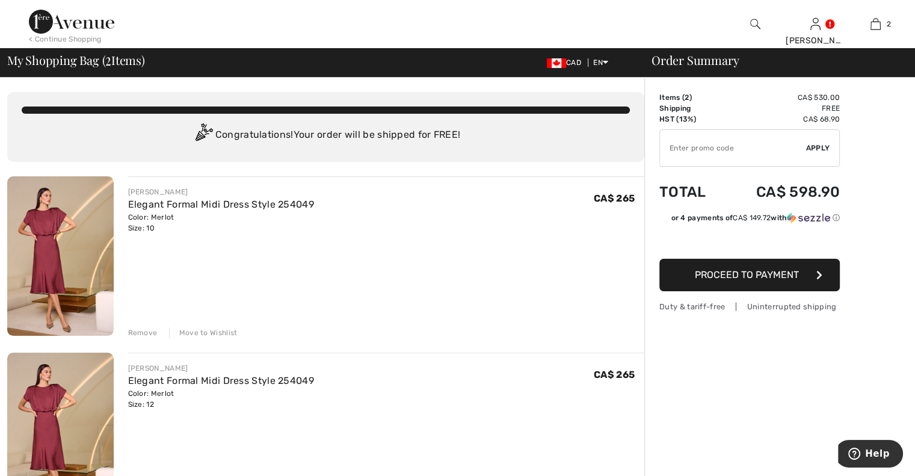
click at [750, 276] on span "Proceed to Payment" at bounding box center [747, 274] width 104 height 11
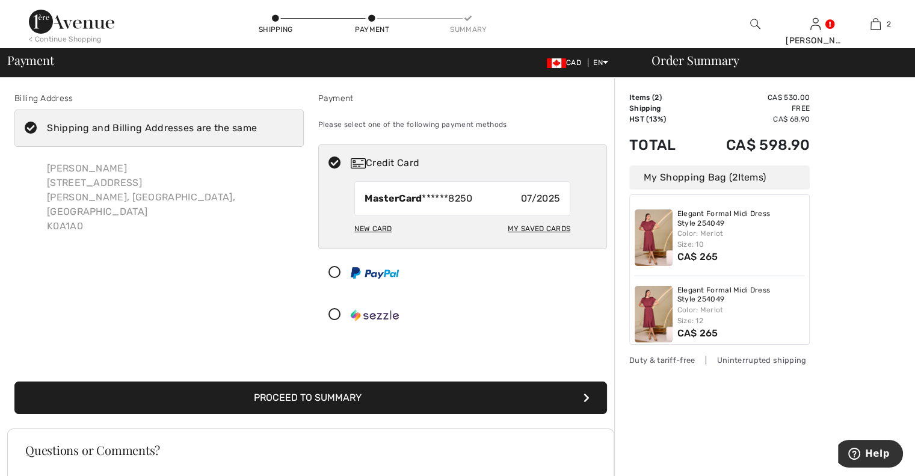
click at [534, 229] on div "My Saved Cards" at bounding box center [539, 228] width 63 height 20
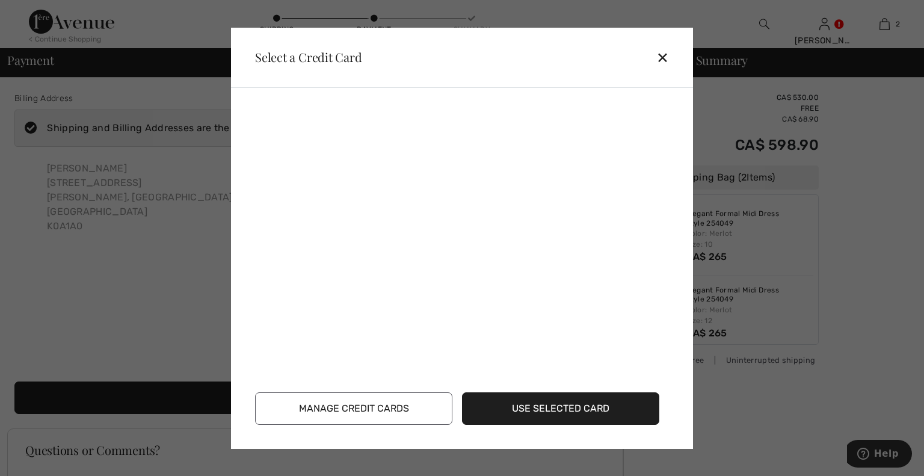
click at [364, 412] on button "Manage Credit Cards" at bounding box center [353, 408] width 197 height 33
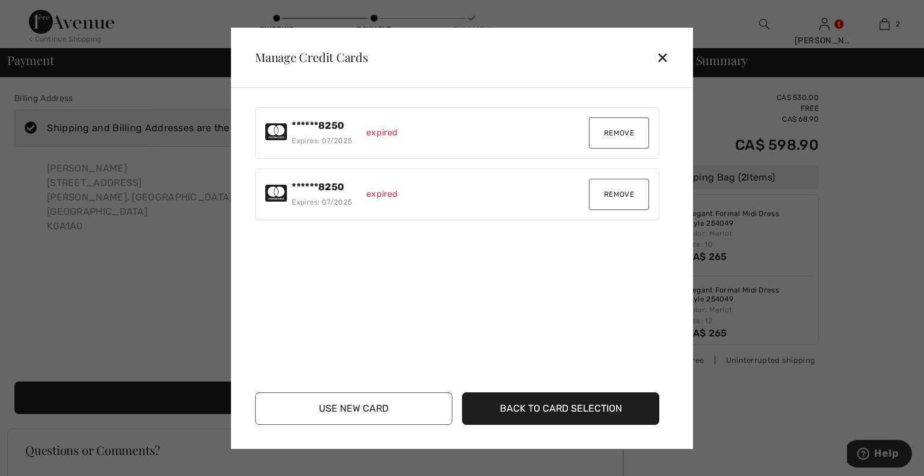
click at [613, 191] on button "Remove" at bounding box center [619, 194] width 60 height 31
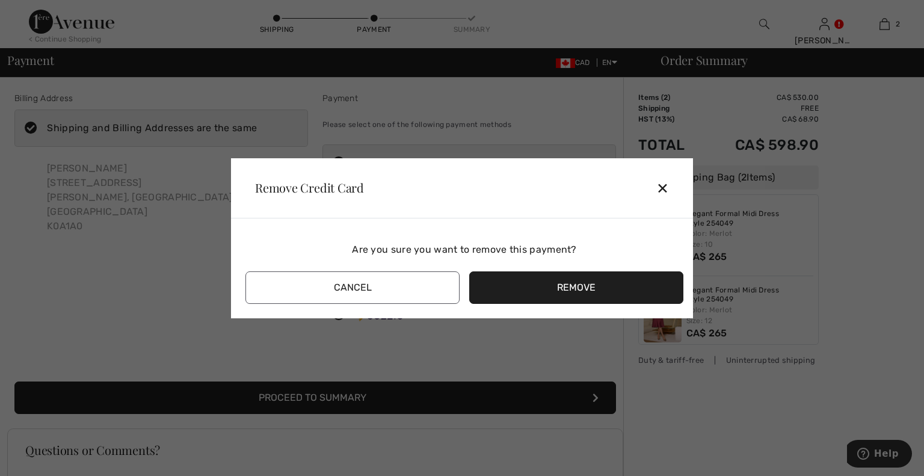
click at [551, 288] on button "Remove" at bounding box center [576, 287] width 214 height 33
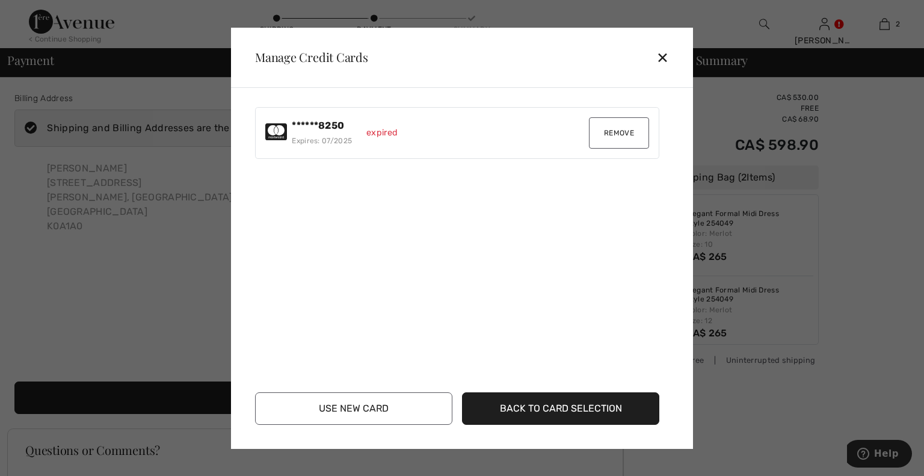
click at [620, 134] on button "Remove" at bounding box center [619, 132] width 60 height 31
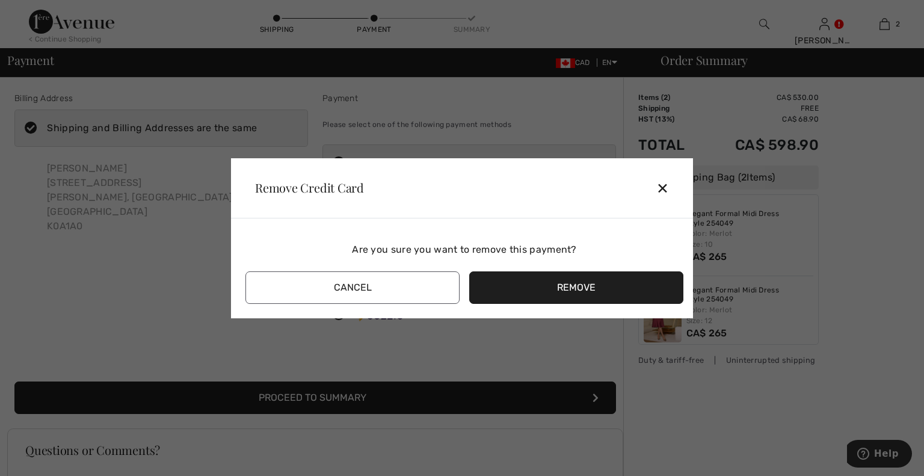
click at [553, 289] on button "Remove" at bounding box center [576, 287] width 214 height 33
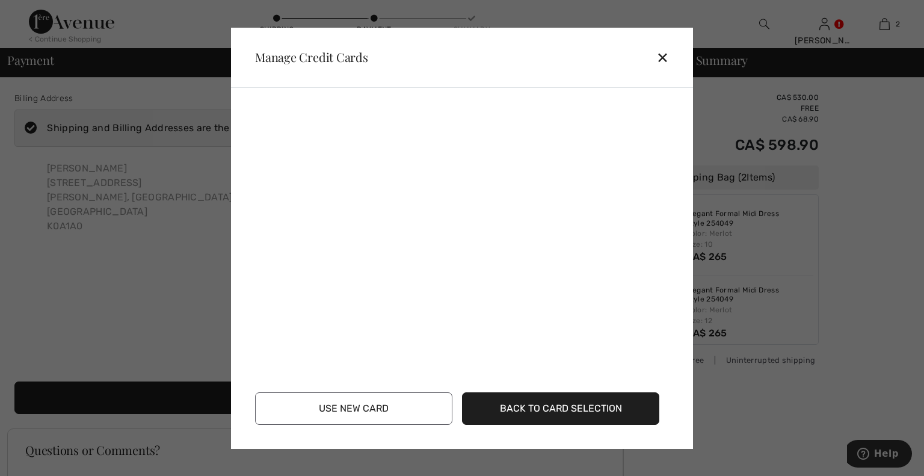
click at [353, 409] on button "Use New Card" at bounding box center [353, 408] width 197 height 33
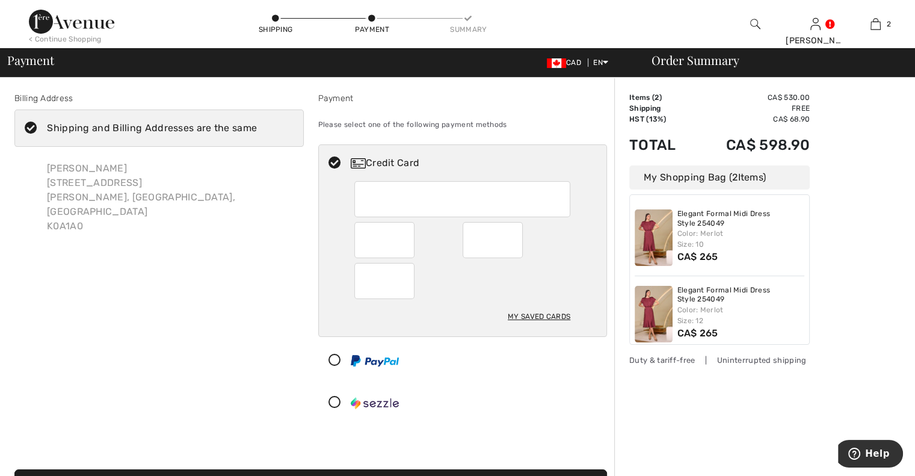
click at [536, 317] on div "My Saved Cards" at bounding box center [539, 316] width 63 height 20
radio input "true"
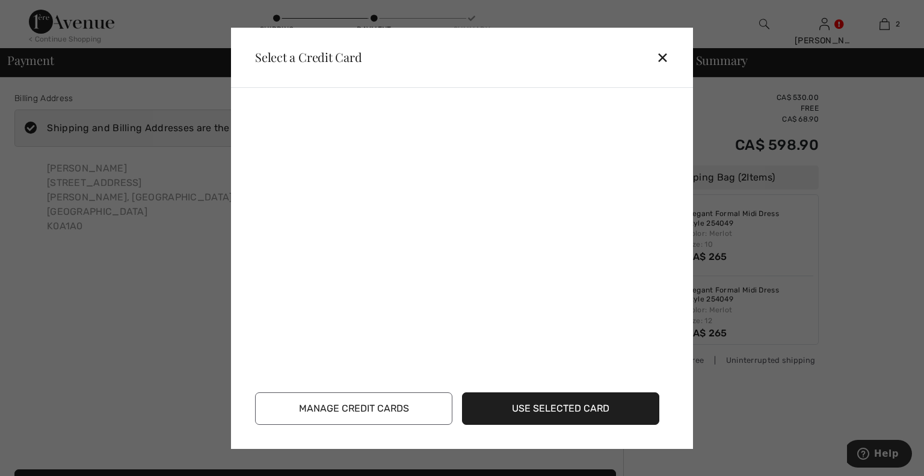
click at [663, 59] on div "✕" at bounding box center [668, 57] width 22 height 25
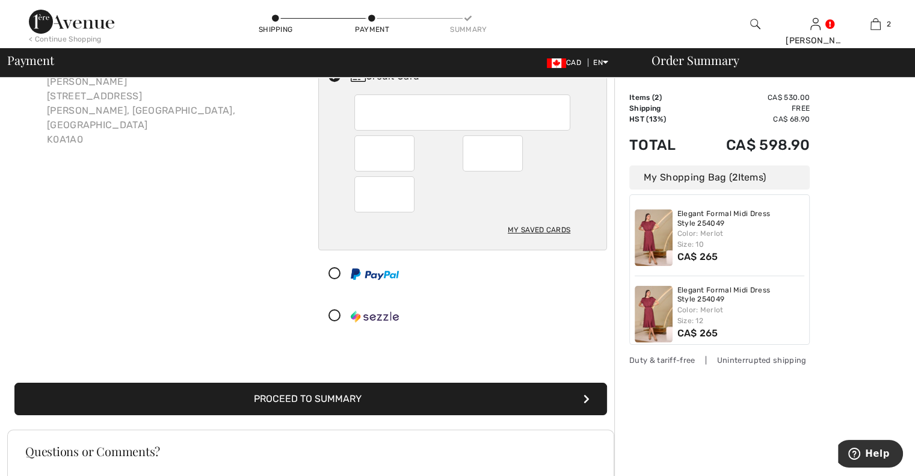
scroll to position [92, 0]
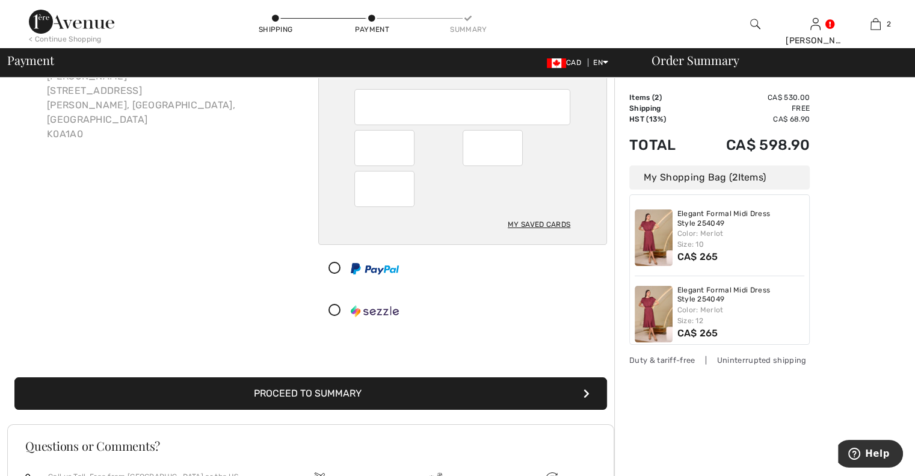
click at [316, 395] on button "Proceed to Summary" at bounding box center [310, 393] width 593 height 33
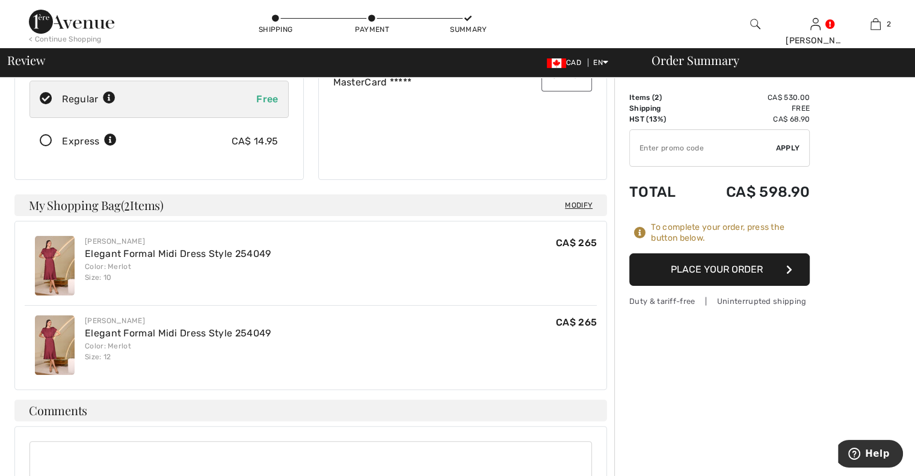
scroll to position [191, 0]
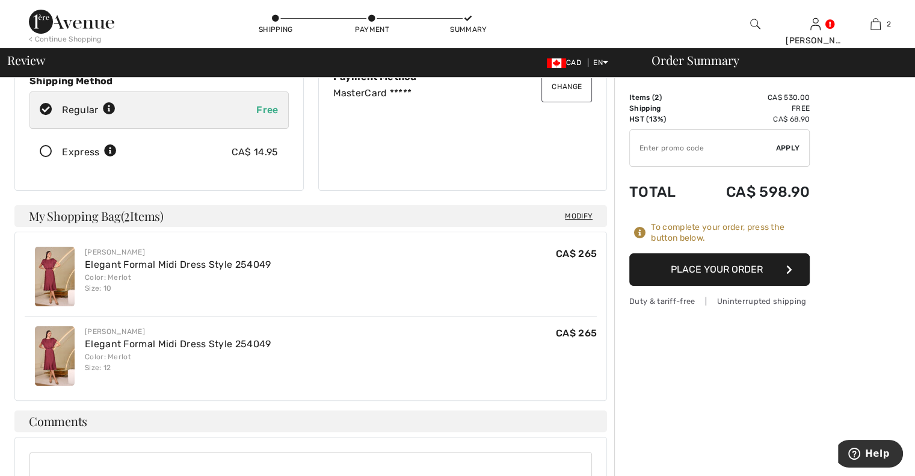
click at [708, 269] on button "Place Your Order" at bounding box center [720, 269] width 181 height 33
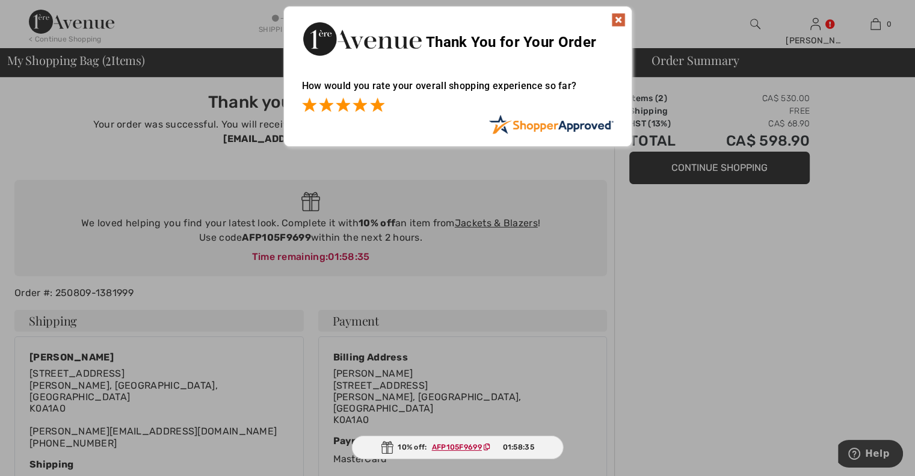
click at [373, 108] on span at bounding box center [377, 105] width 14 height 14
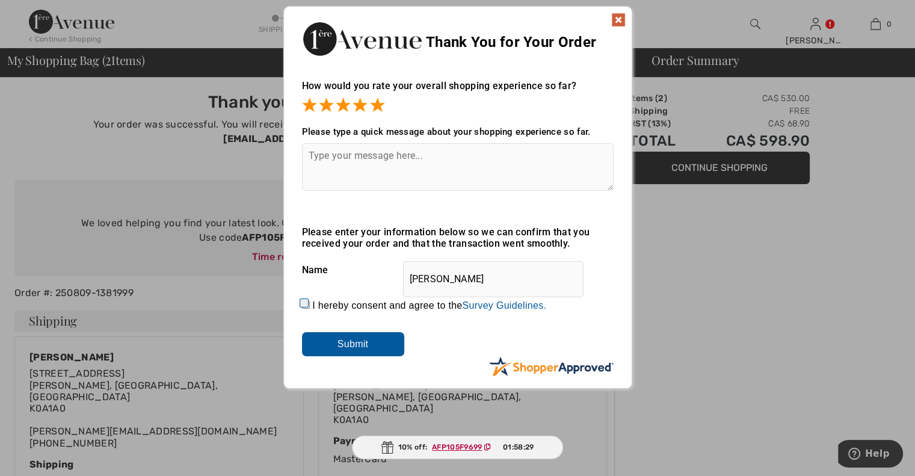
click at [327, 153] on textarea at bounding box center [458, 167] width 312 height 48
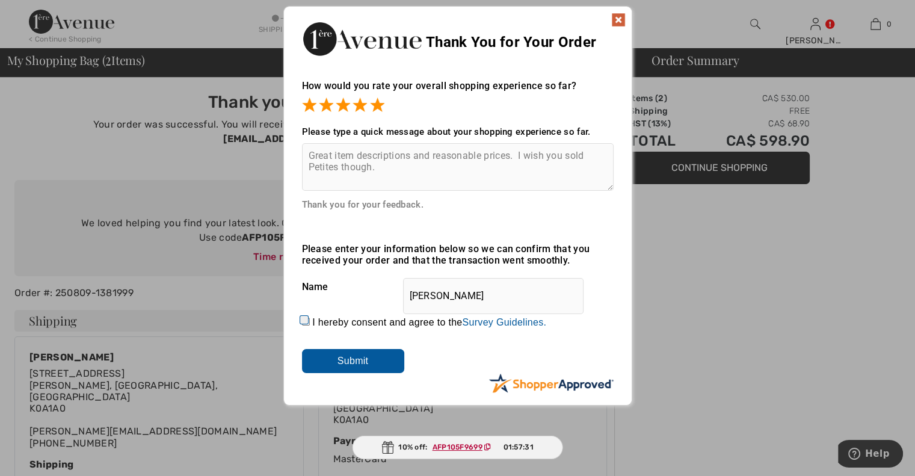
type textarea "Great item descriptions and reasonable prices. I wish you sold Petites though."
click at [304, 323] on input "I hereby consent and agree to the By submitting a review, you grant permission …" at bounding box center [306, 322] width 8 height 8
checkbox input "true"
click at [341, 361] on input "Submit" at bounding box center [353, 361] width 102 height 24
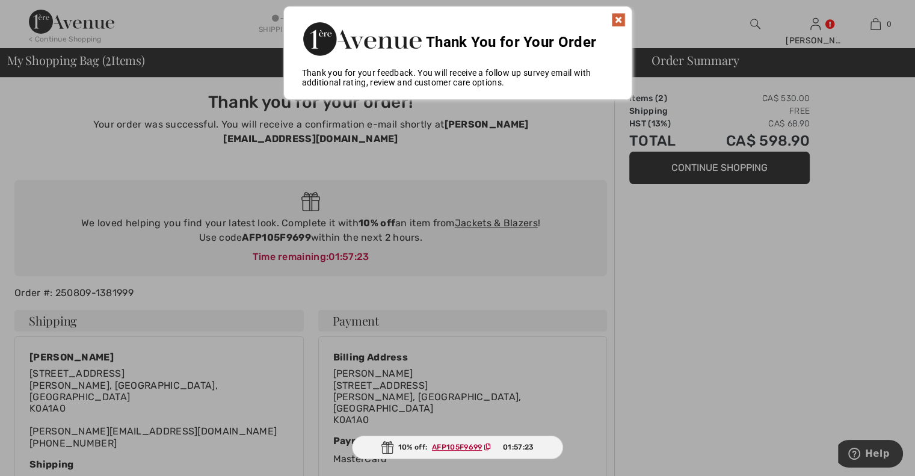
click at [620, 16] on img at bounding box center [618, 20] width 14 height 14
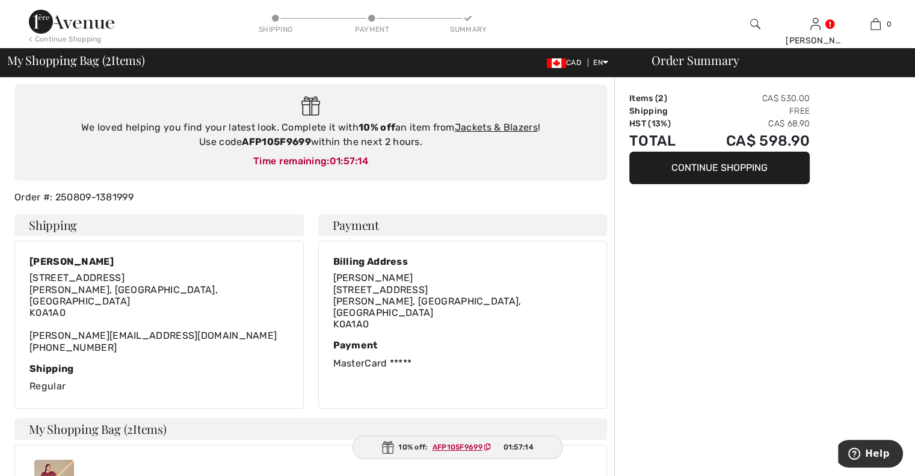
scroll to position [101, 0]
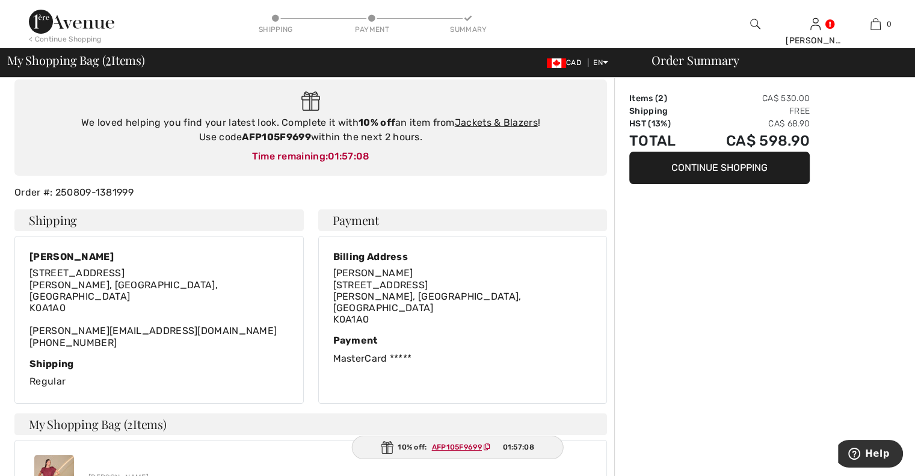
click at [698, 170] on button "Continue Shopping" at bounding box center [720, 168] width 181 height 33
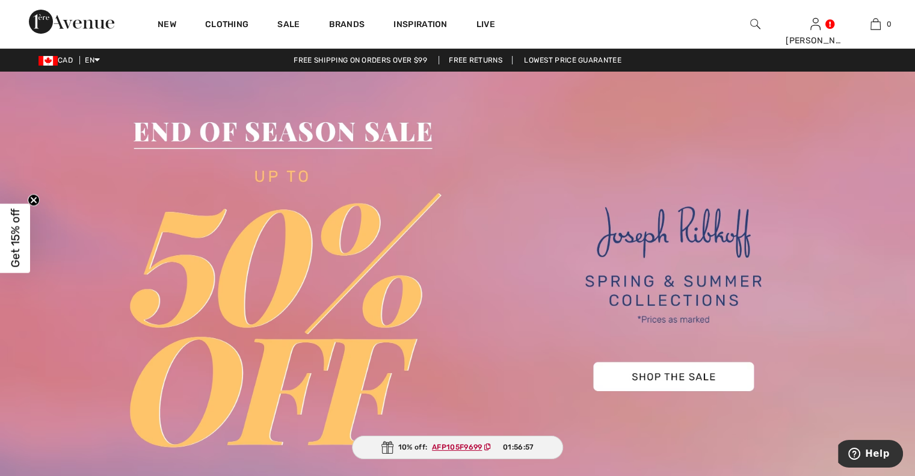
click at [403, 445] on div "10% off: AFP105F9699 01:56:57" at bounding box center [458, 447] width 212 height 23
